Goal: Task Accomplishment & Management: Use online tool/utility

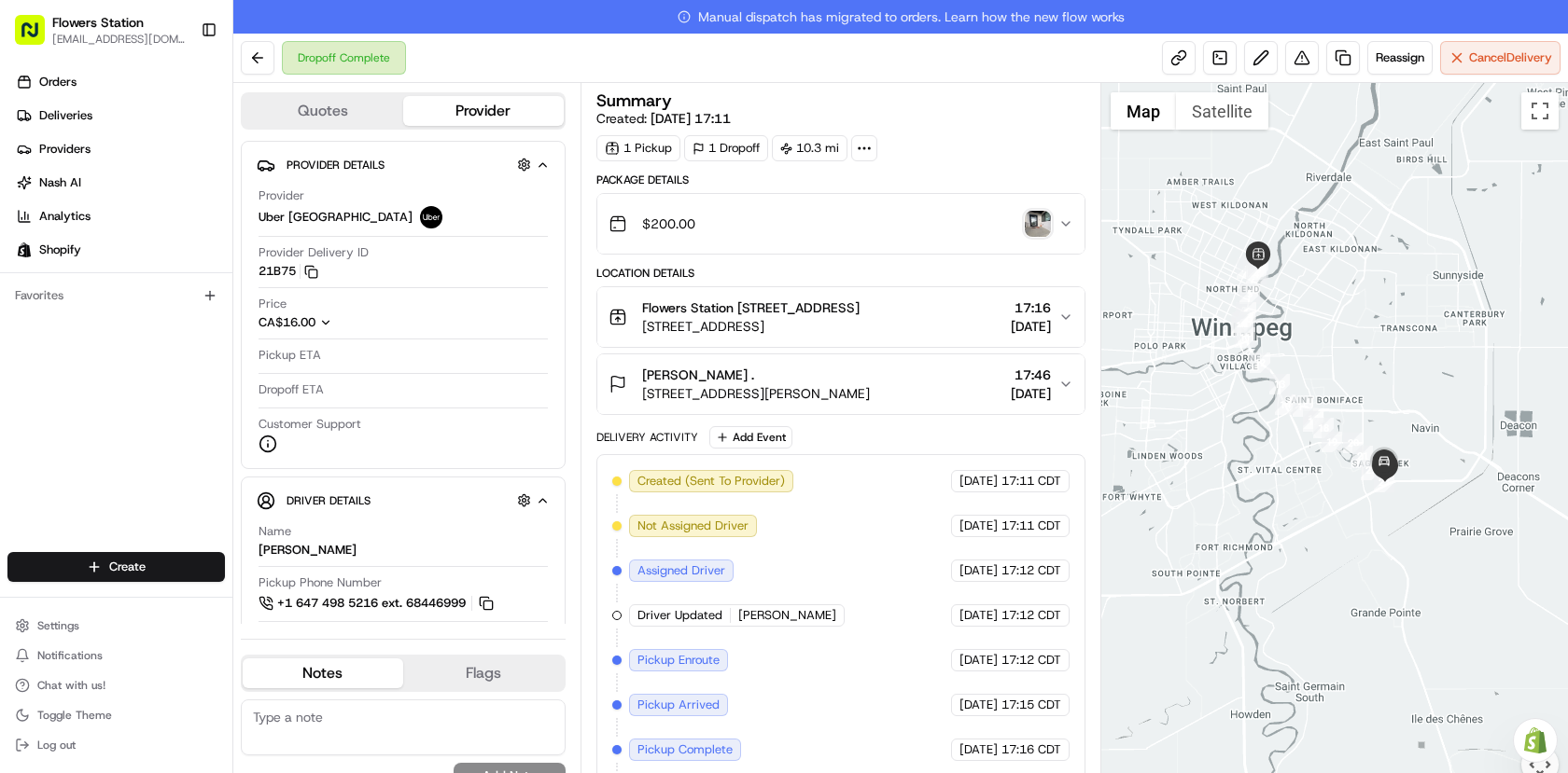
click at [1039, 225] on img "button" at bounding box center [1037, 223] width 27 height 27
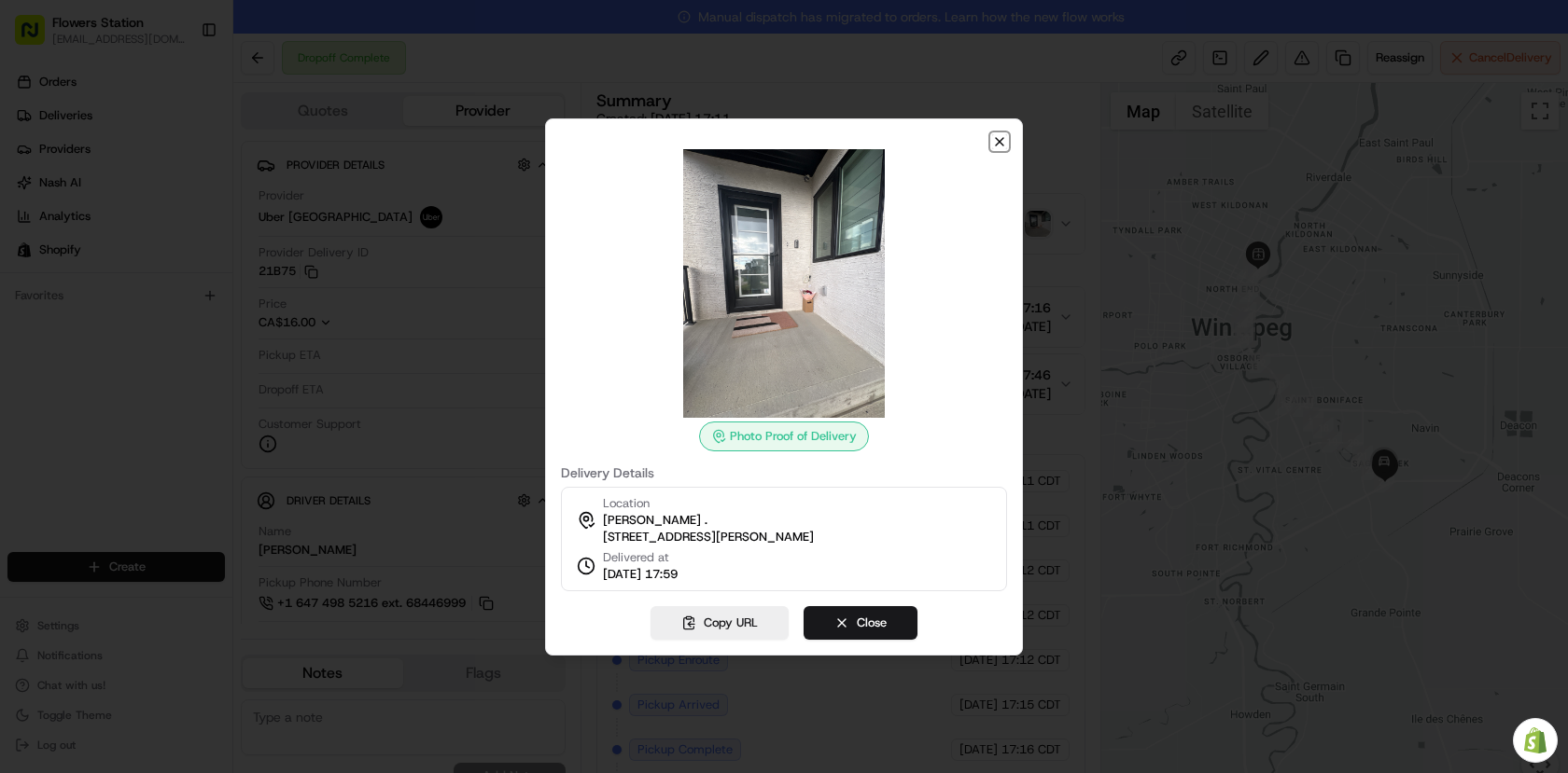
click at [995, 139] on icon "button" at bounding box center [998, 142] width 15 height 15
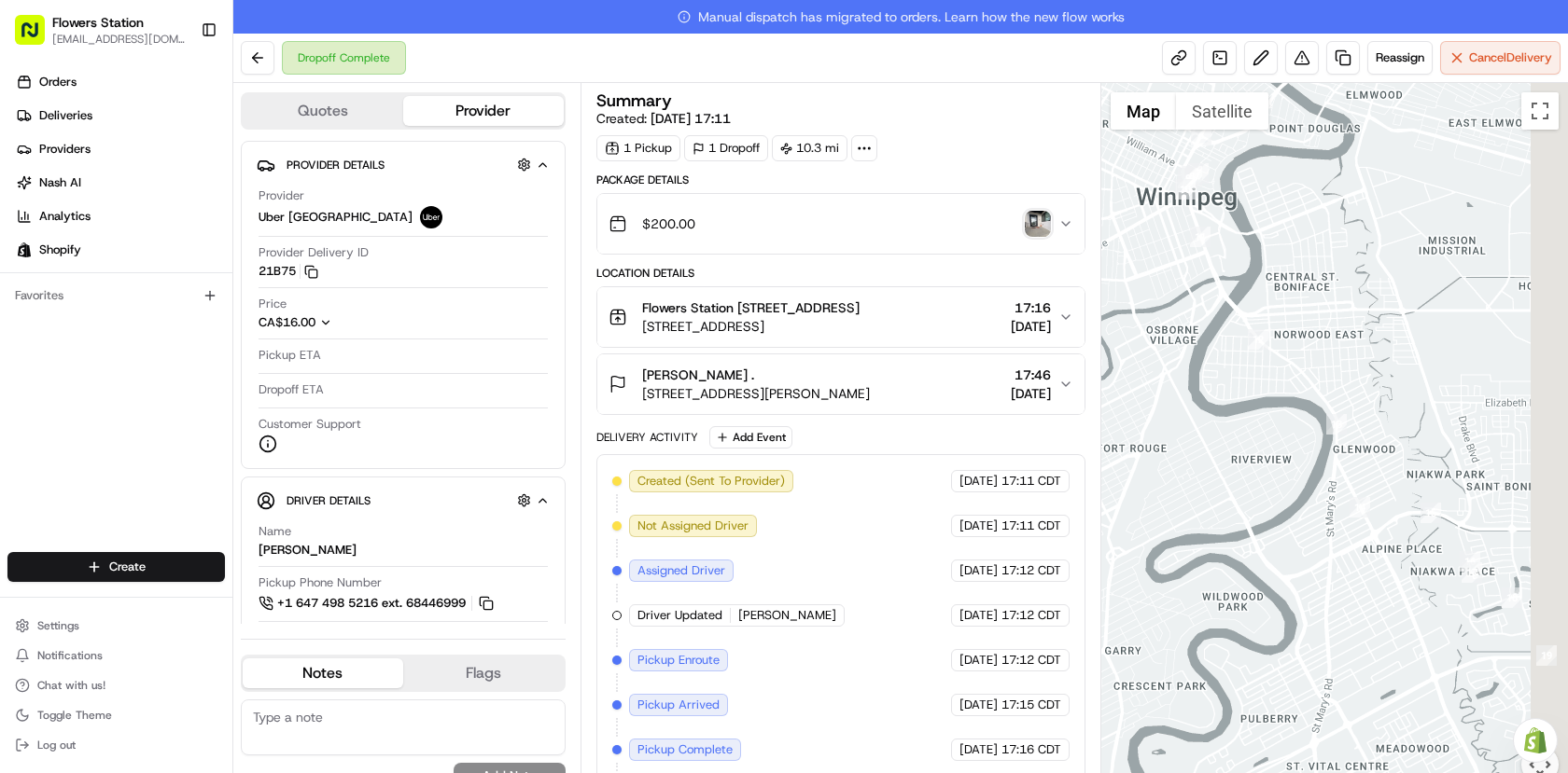
drag, startPoint x: 1264, startPoint y: 486, endPoint x: 1157, endPoint y: 335, distance: 185.1
click at [1157, 335] on div at bounding box center [1334, 444] width 467 height 723
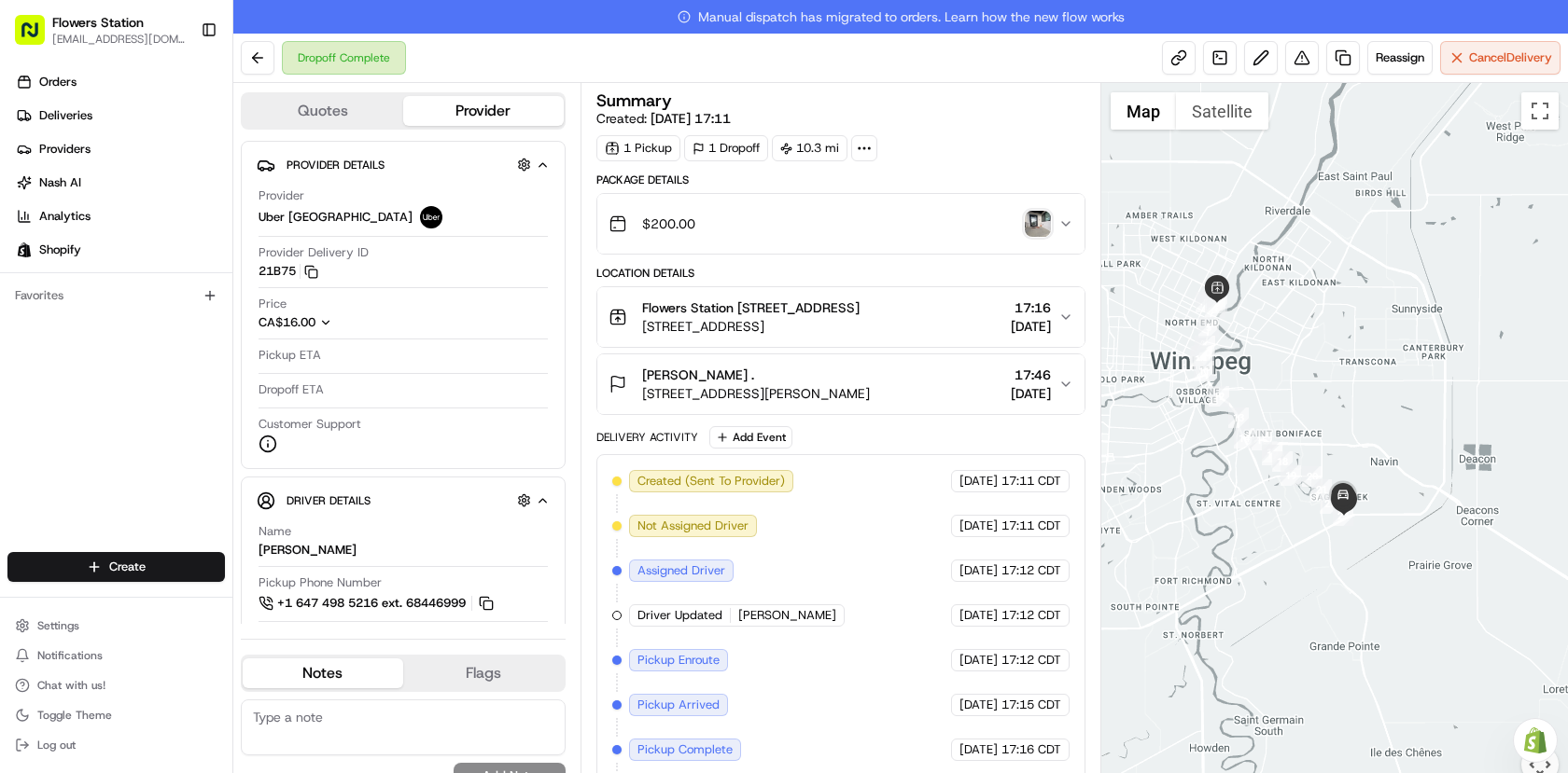
drag, startPoint x: 1159, startPoint y: 359, endPoint x: 1205, endPoint y: 425, distance: 80.4
click at [1205, 425] on div at bounding box center [1334, 444] width 467 height 723
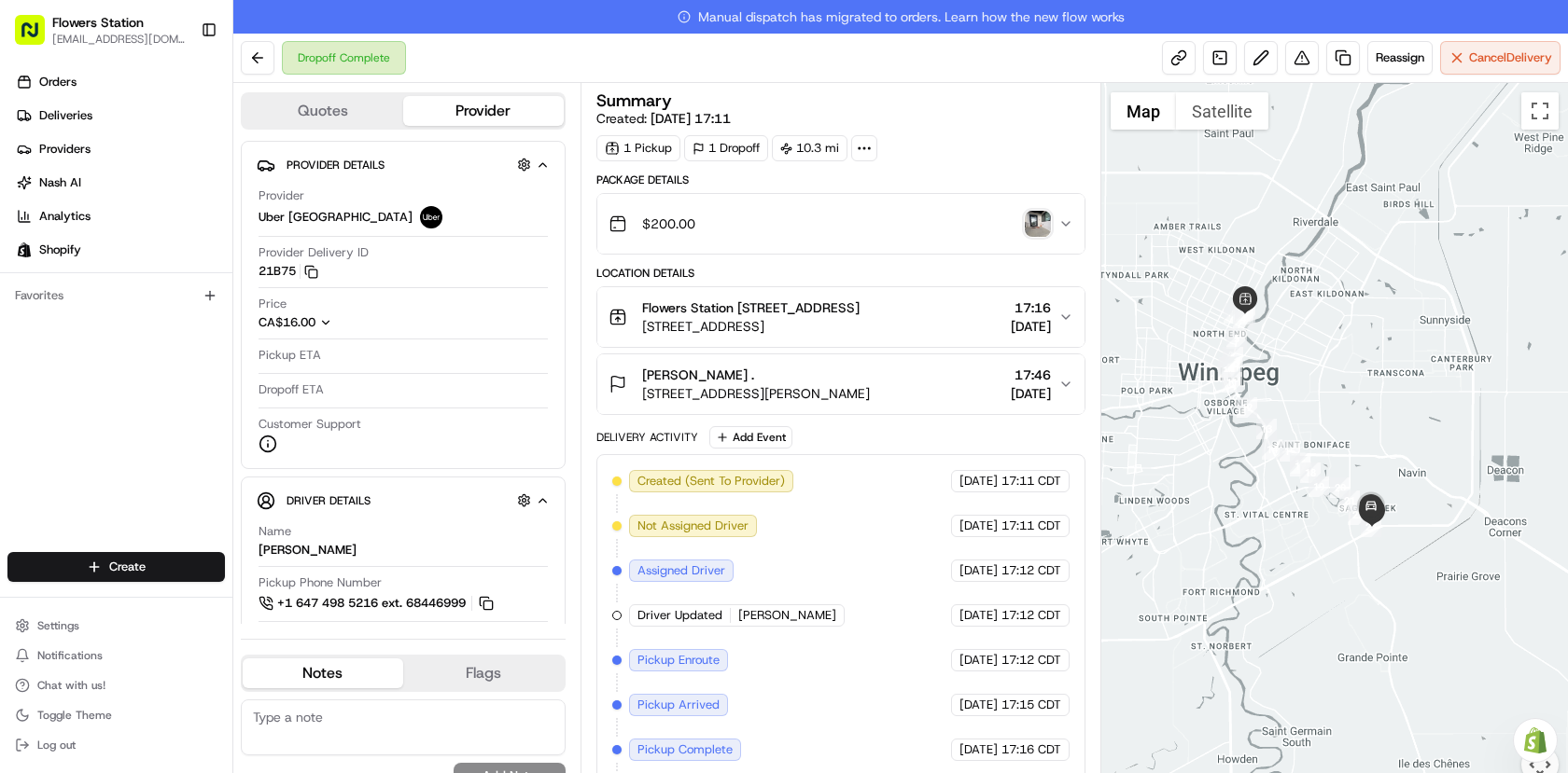
drag, startPoint x: 1202, startPoint y: 516, endPoint x: 1243, endPoint y: 529, distance: 43.0
click at [1243, 529] on div at bounding box center [1334, 444] width 467 height 723
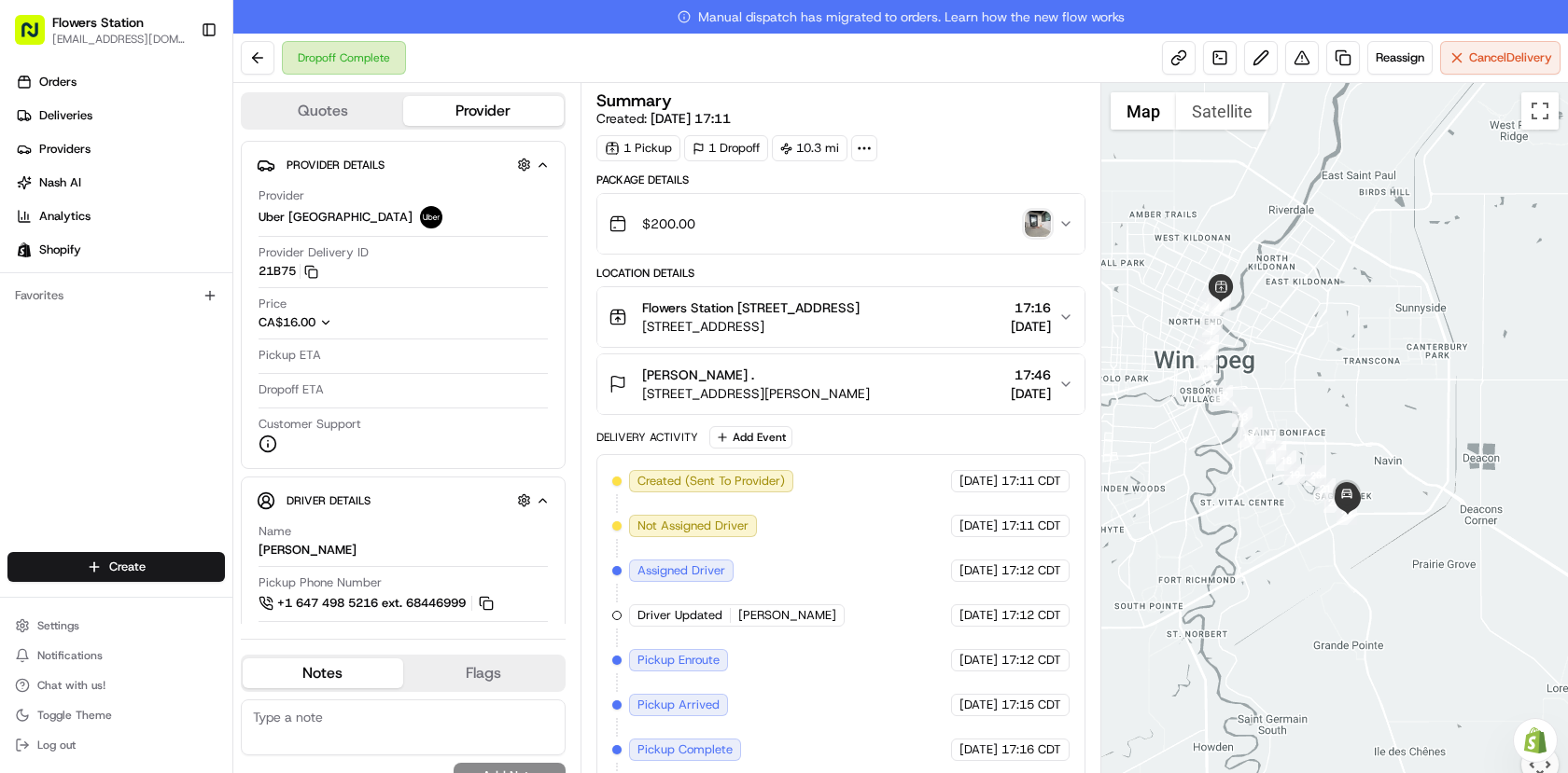
drag, startPoint x: 1245, startPoint y: 527, endPoint x: 1177, endPoint y: 490, distance: 77.4
click at [1177, 490] on div at bounding box center [1334, 444] width 467 height 723
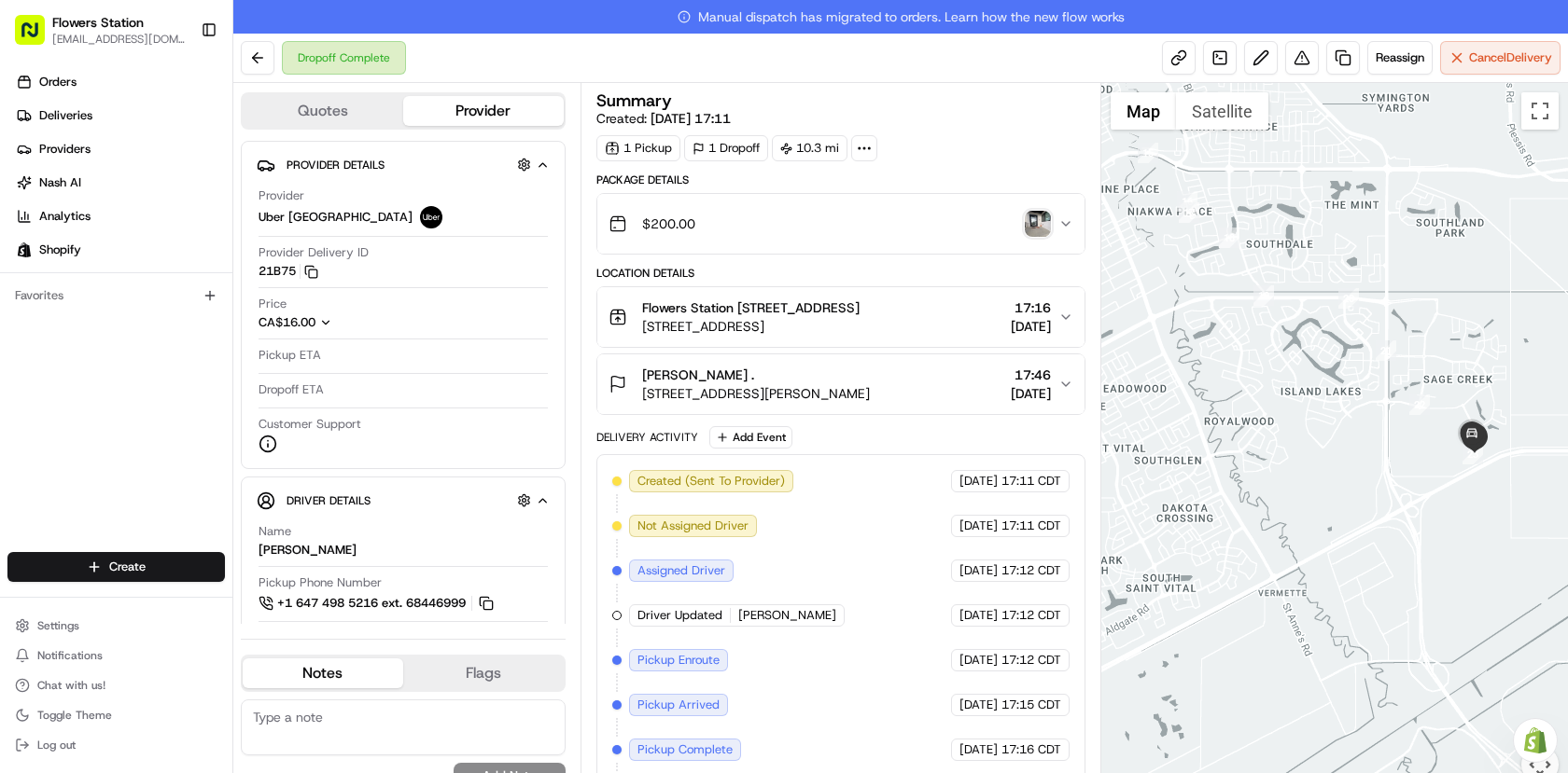
drag, startPoint x: 1382, startPoint y: 476, endPoint x: 1280, endPoint y: 473, distance: 102.0
click at [1282, 473] on div at bounding box center [1334, 444] width 467 height 723
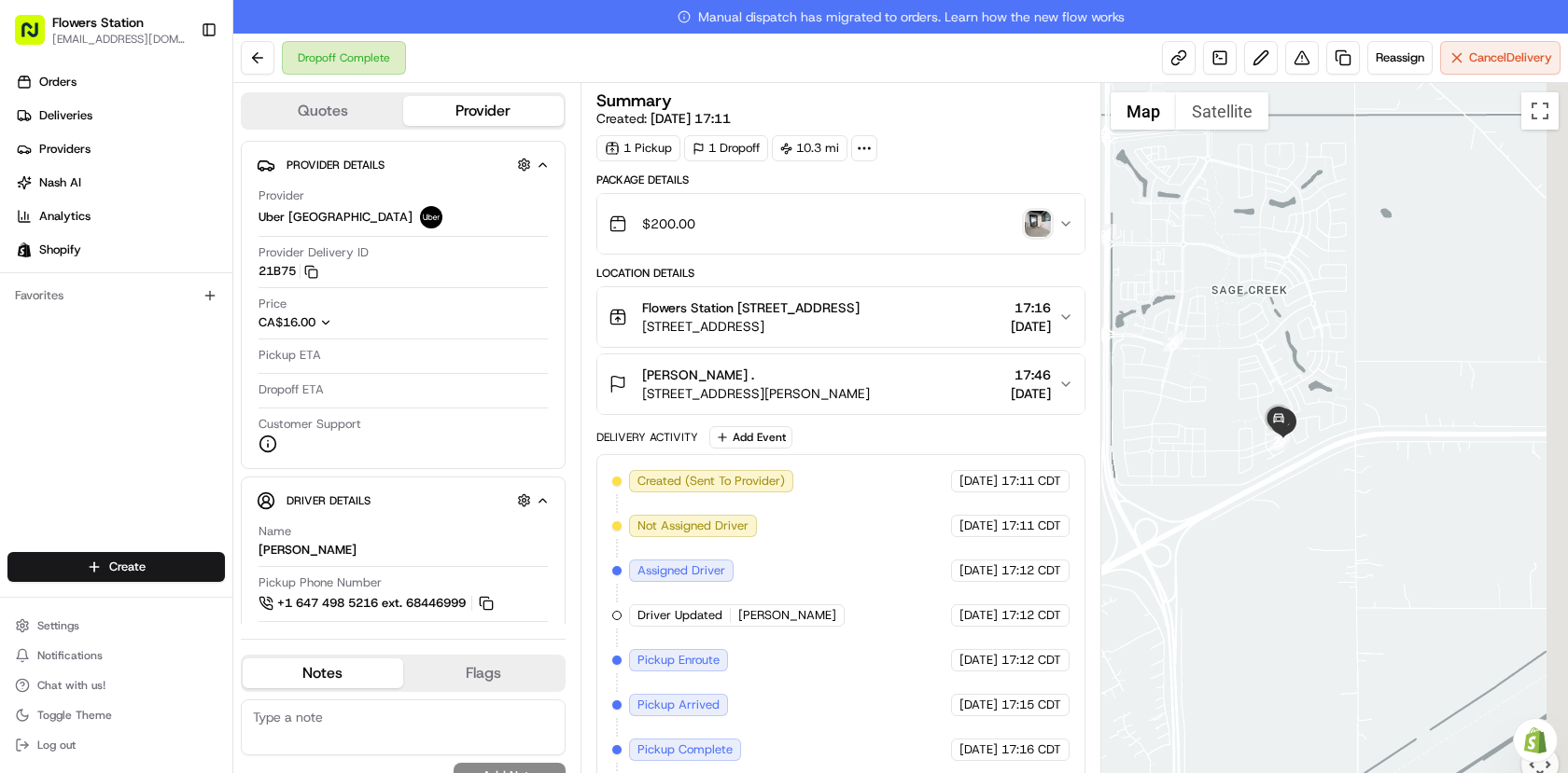
drag, startPoint x: 1300, startPoint y: 439, endPoint x: 1233, endPoint y: 450, distance: 67.9
click at [1233, 450] on div at bounding box center [1334, 444] width 467 height 723
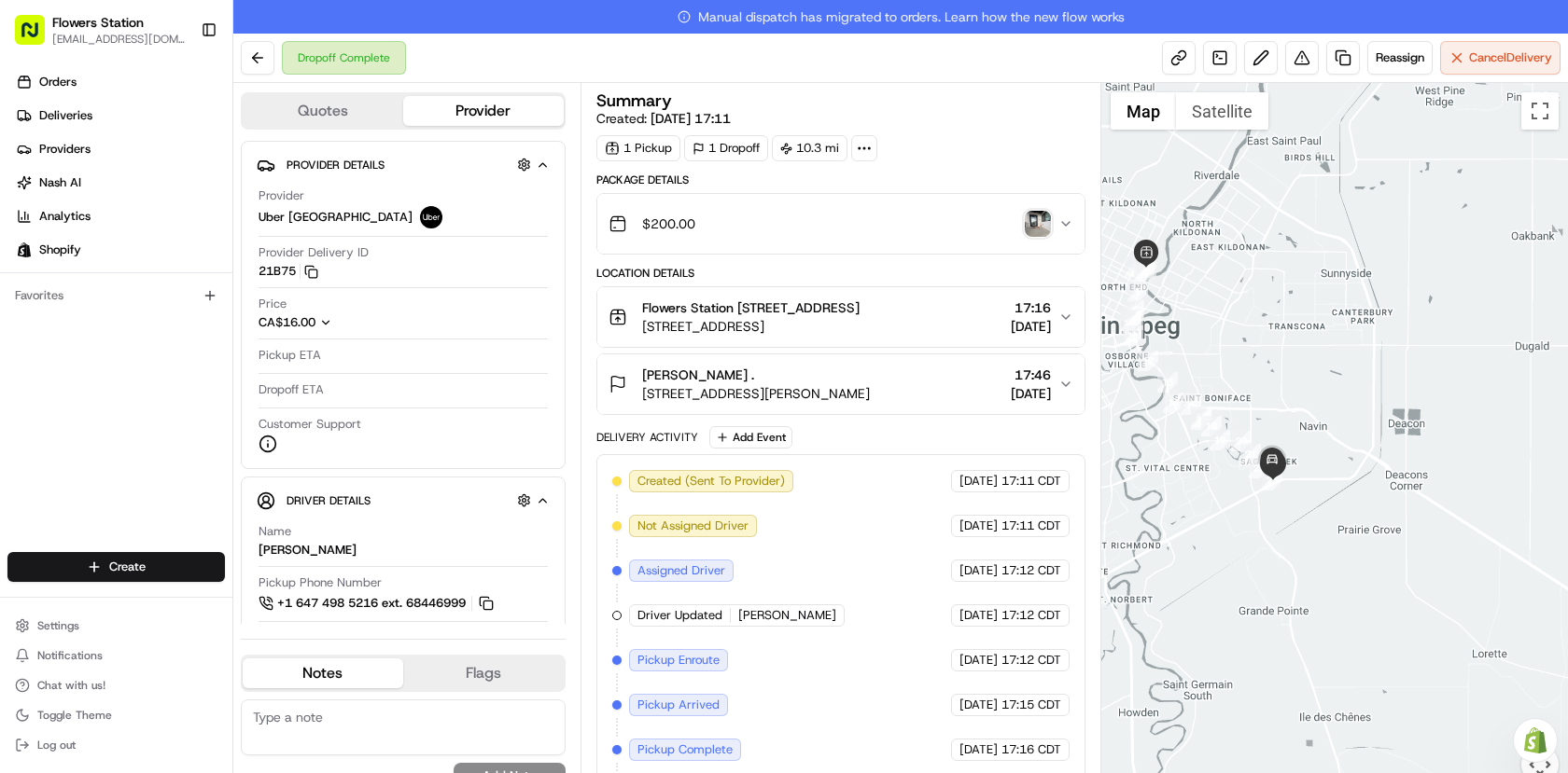
drag, startPoint x: 1185, startPoint y: 442, endPoint x: 1232, endPoint y: 471, distance: 55.2
click at [1232, 471] on div at bounding box center [1334, 444] width 467 height 723
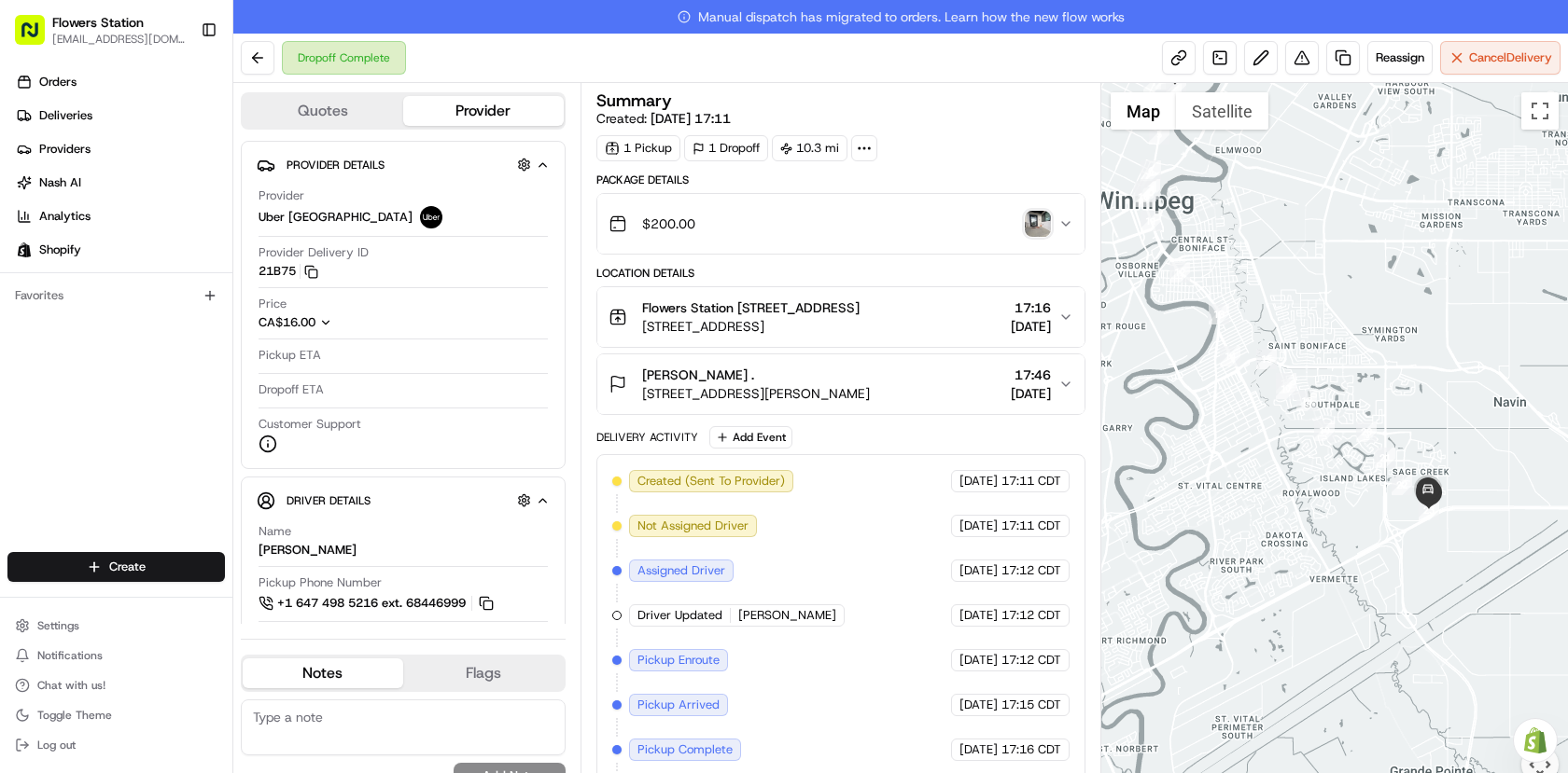
drag, startPoint x: 1202, startPoint y: 480, endPoint x: 1304, endPoint y: 547, distance: 122.0
click at [1304, 547] on div at bounding box center [1334, 444] width 467 height 723
